Goal: Use online tool/utility: Utilize a website feature to perform a specific function

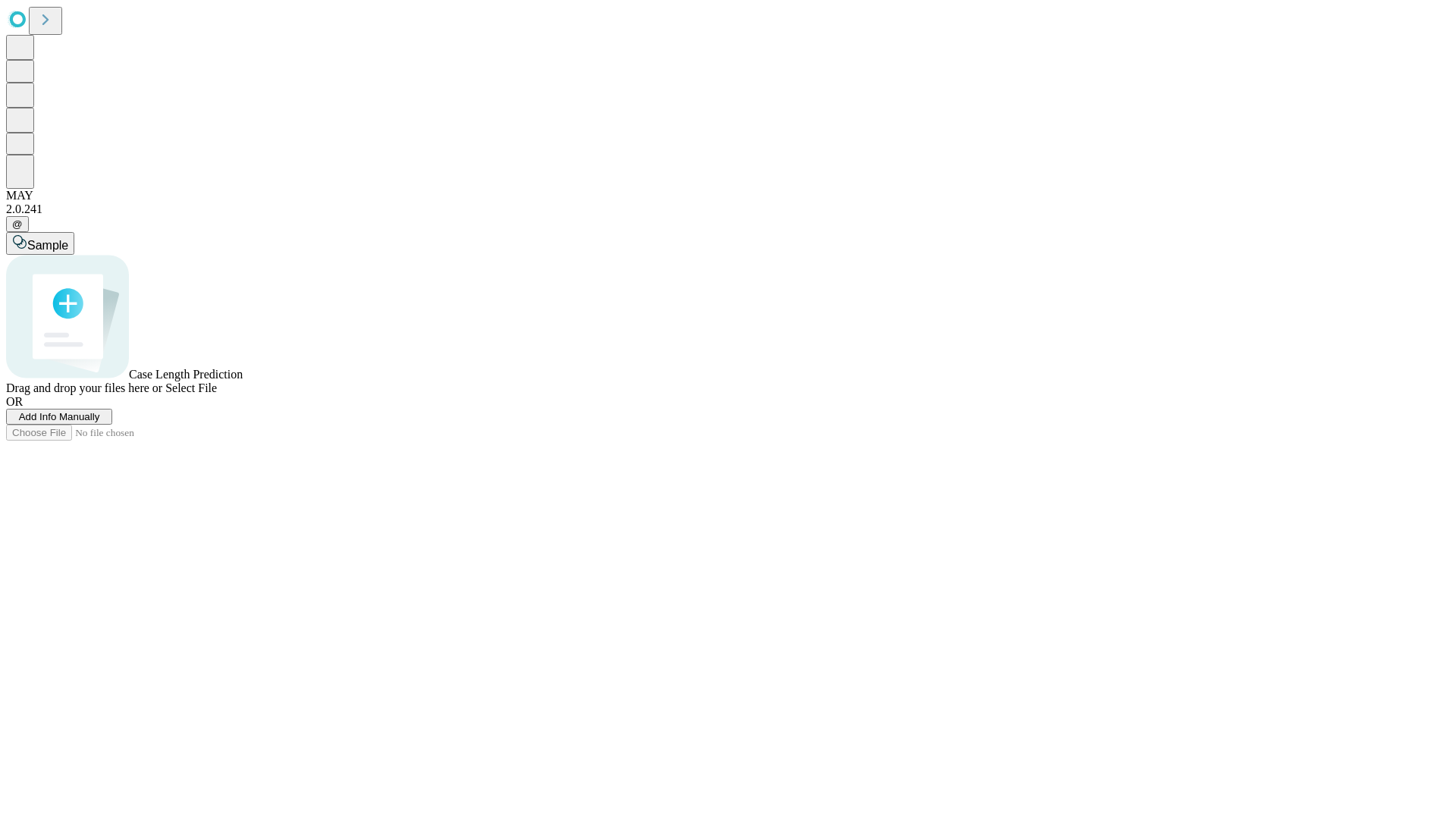
click at [100, 422] on span "Add Info Manually" at bounding box center [59, 416] width 81 height 12
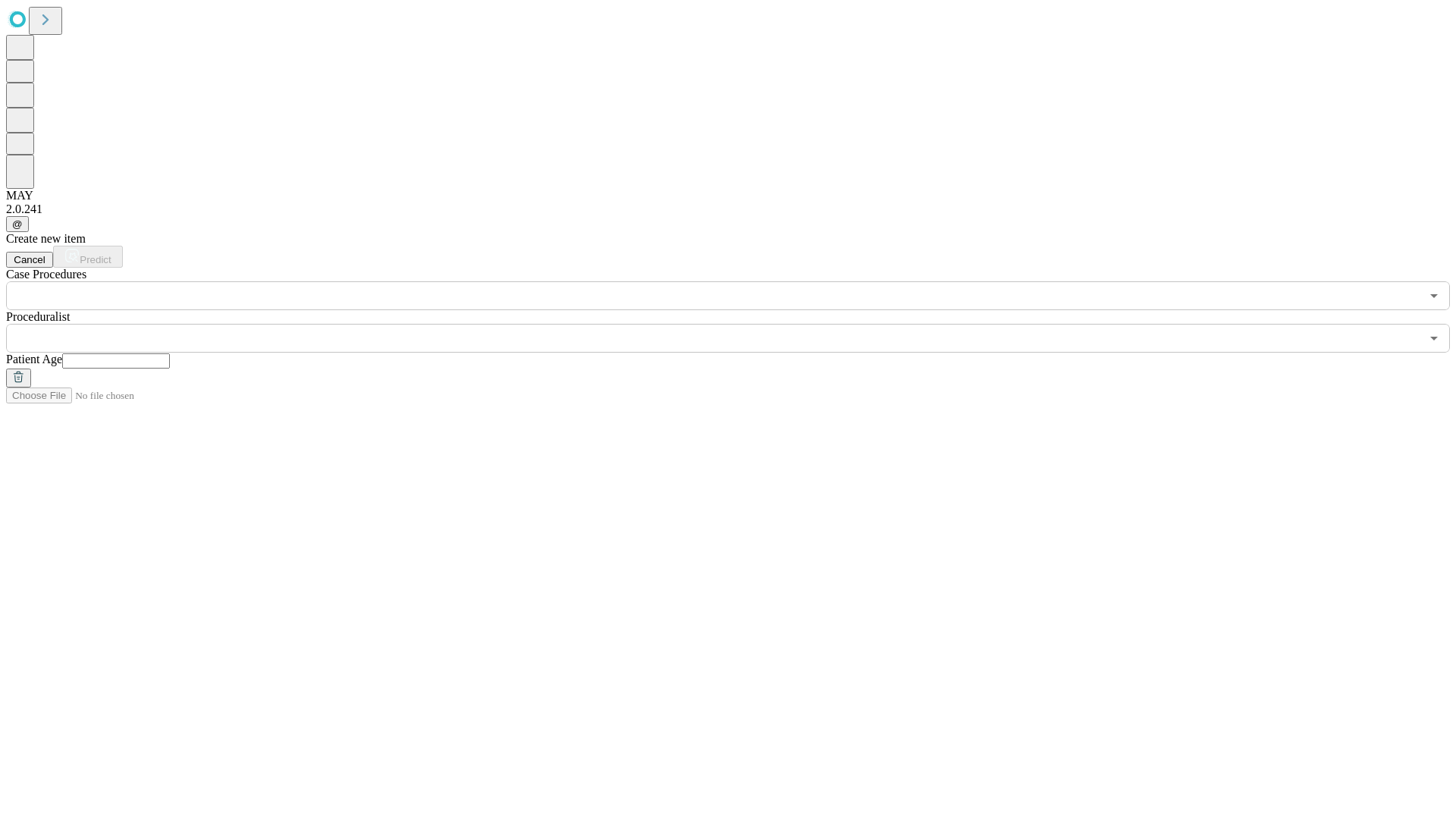
click at [170, 354] on input "text" at bounding box center [116, 361] width 108 height 15
type input "**"
click at [739, 324] on input "text" at bounding box center [713, 338] width 1414 height 29
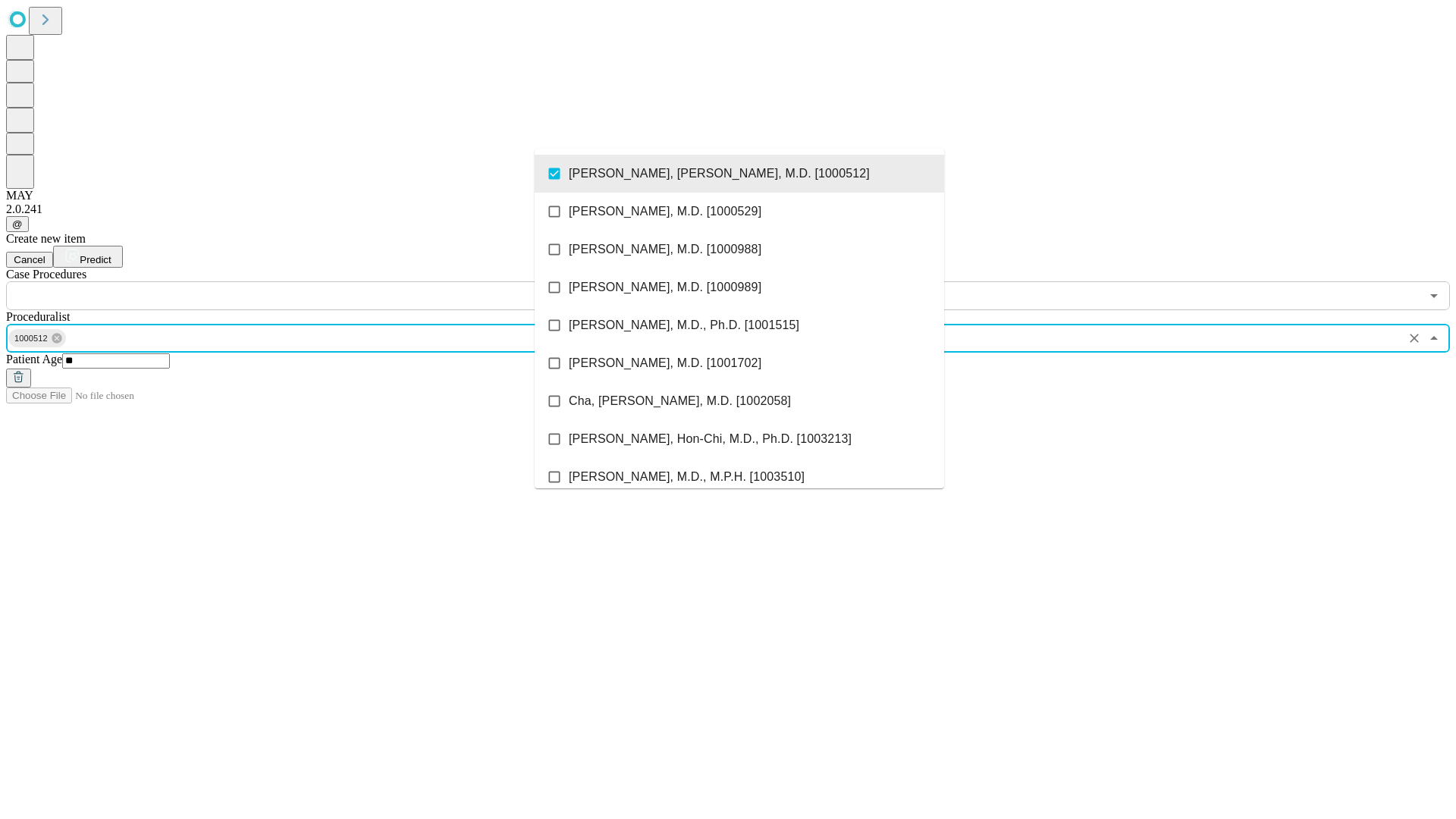
click at [319, 281] on input "text" at bounding box center [713, 296] width 1414 height 29
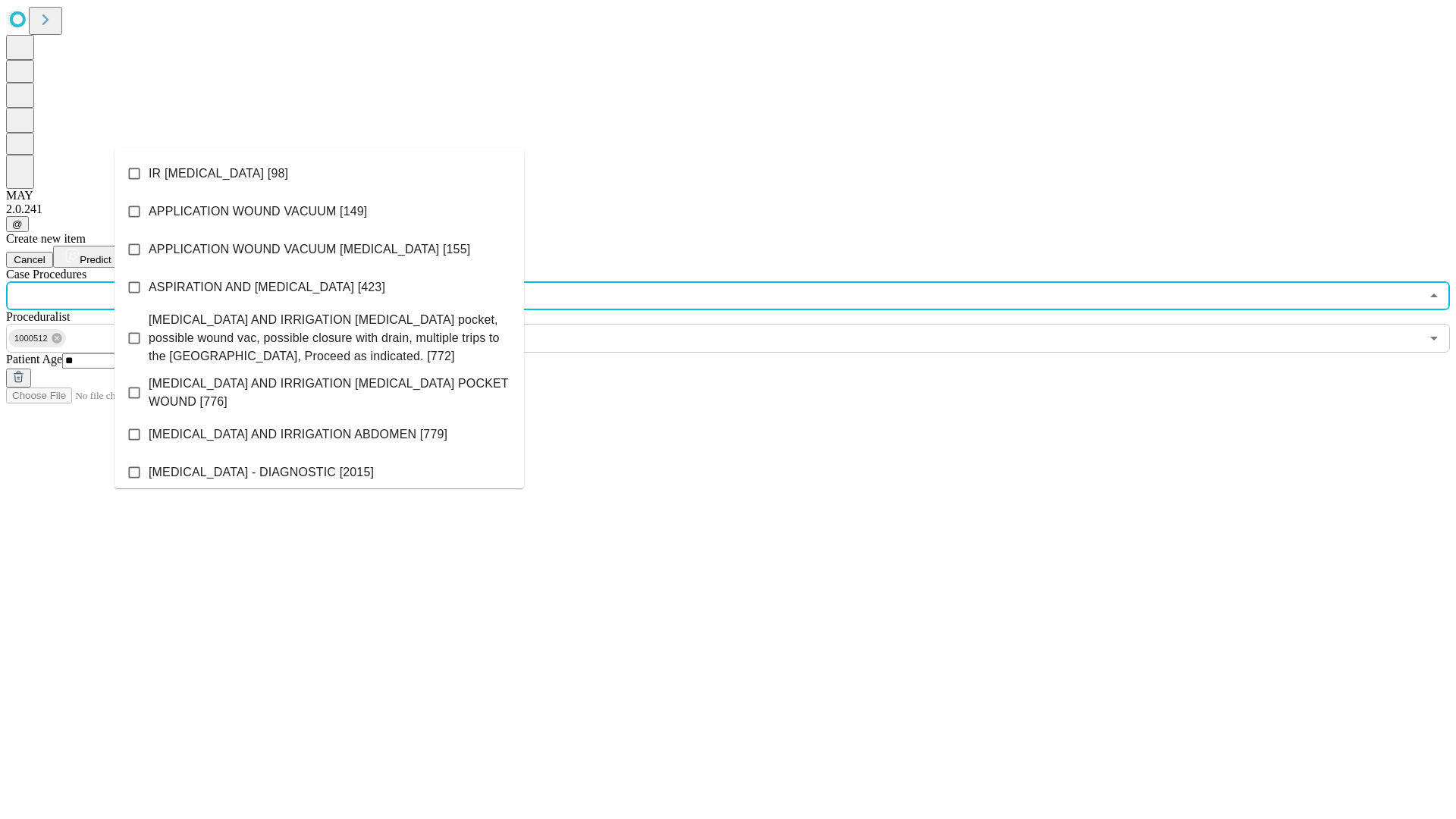
click at [319, 173] on li "IR [MEDICAL_DATA] [98]" at bounding box center [319, 173] width 409 height 38
click at [111, 254] on span "Predict" at bounding box center [95, 259] width 31 height 12
